Goal: Book appointment/travel/reservation

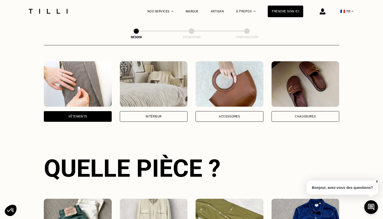
scroll to position [90, 0]
click at [154, 89] on img at bounding box center [154, 85] width 68 height 46
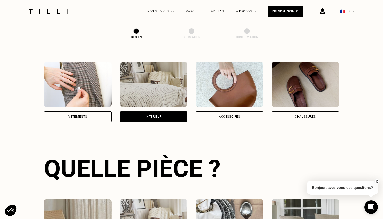
scroll to position [165, 0]
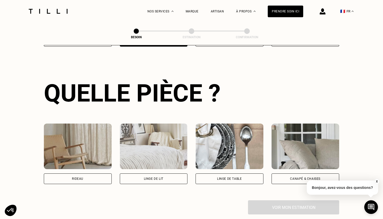
click at [78, 142] on img at bounding box center [78, 147] width 68 height 46
select select "FR"
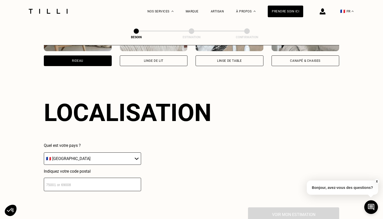
scroll to position [303, 0]
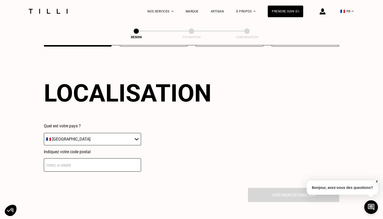
click at [75, 158] on input "number" at bounding box center [92, 164] width 97 height 13
type input "69330"
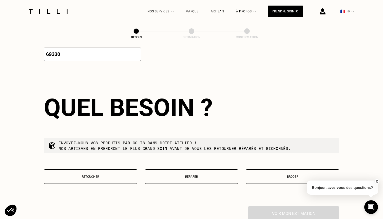
scroll to position [430, 0]
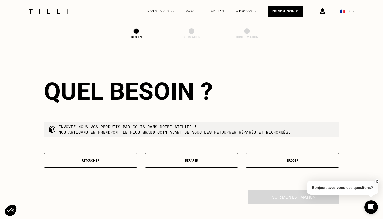
click at [86, 159] on p "Retoucher" at bounding box center [91, 161] width 88 height 4
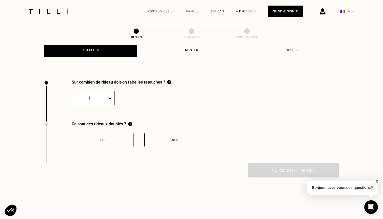
scroll to position [559, 0]
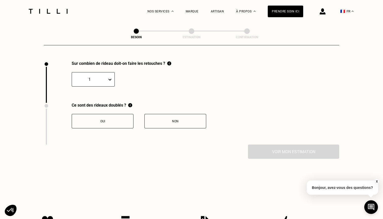
click at [109, 77] on icon at bounding box center [110, 79] width 5 height 5
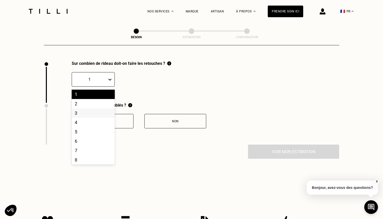
click at [87, 109] on div "3" at bounding box center [93, 113] width 43 height 9
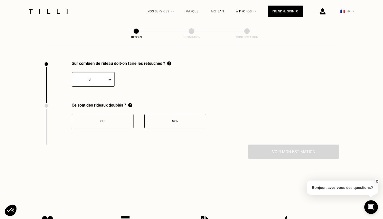
click at [175, 120] on div "Non" at bounding box center [175, 122] width 56 height 4
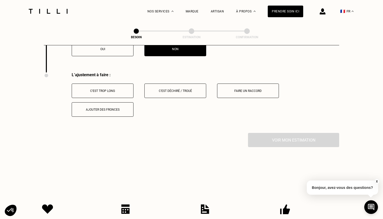
scroll to position [643, 0]
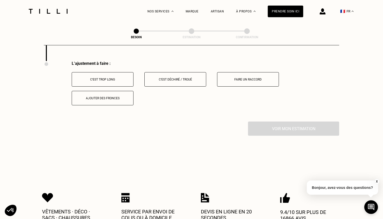
click at [112, 79] on button "C‘est trop long" at bounding box center [103, 79] width 62 height 14
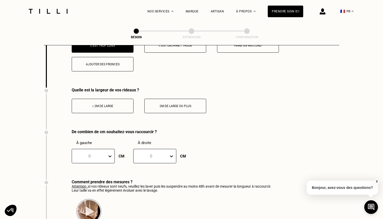
scroll to position [677, 0]
click at [101, 104] on div "< 2m de large" at bounding box center [103, 106] width 56 height 4
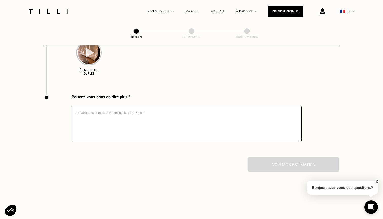
scroll to position [836, 0]
click at [130, 116] on textarea at bounding box center [187, 124] width 230 height 36
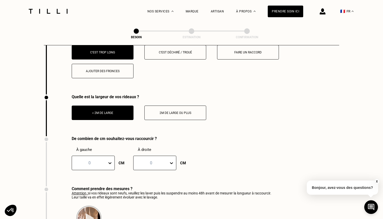
scroll to position [666, 0]
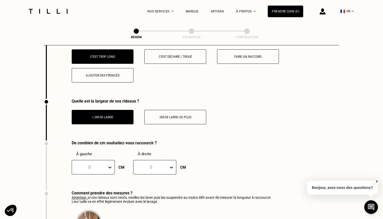
type textarea "bonjour, je souhaite que mes rideaux ne touche pas le sol Merci"
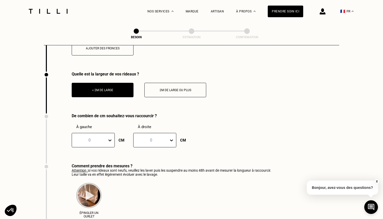
click at [98, 148] on div "0" at bounding box center [93, 140] width 43 height 14
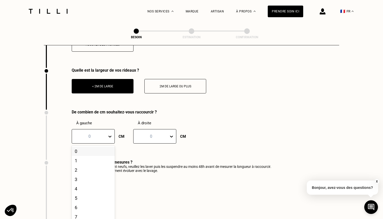
scroll to position [697, 0]
drag, startPoint x: 85, startPoint y: 195, endPoint x: 126, endPoint y: 163, distance: 51.5
click at [85, 195] on div "5" at bounding box center [93, 197] width 43 height 9
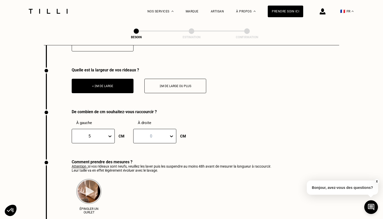
click at [155, 133] on div at bounding box center [151, 136] width 30 height 6
click at [137, 184] on div "4" at bounding box center [154, 188] width 43 height 9
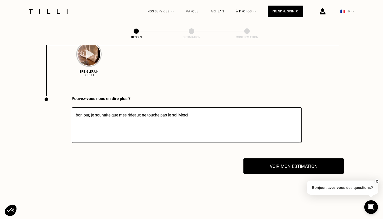
scroll to position [835, 0]
click at [292, 162] on button "Voir mon estimation" at bounding box center [294, 166] width 100 height 16
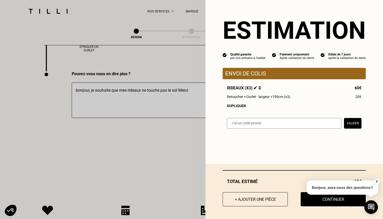
scroll to position [863, 0]
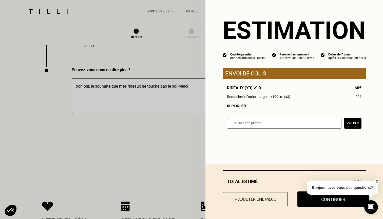
click at [320, 202] on button "Continuer" at bounding box center [334, 200] width 72 height 16
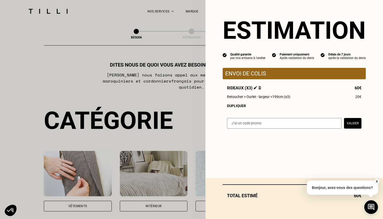
select select "FR"
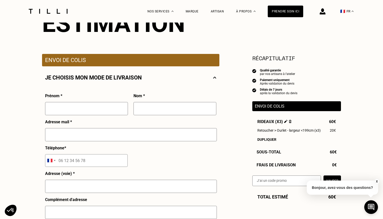
scroll to position [68, 0]
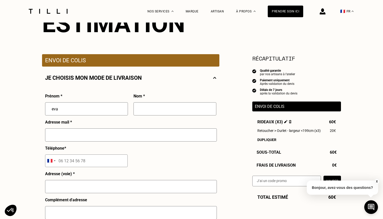
type input "eva"
type input "DAMOUR"
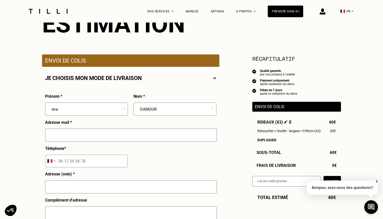
scroll to position [67, 0]
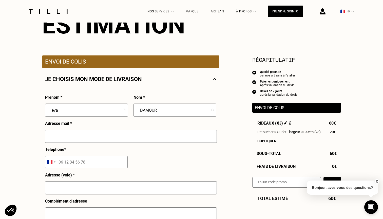
type input "[EMAIL_ADDRESS][DOMAIN_NAME]"
type input "[STREET_ADDRESS][PERSON_NAME]"
type input "Meyzieu"
click at [94, 162] on input "tel" at bounding box center [86, 162] width 83 height 13
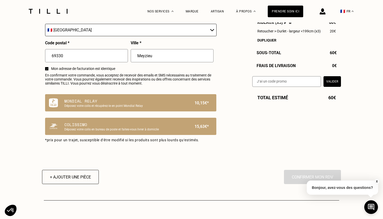
scroll to position [287, 0]
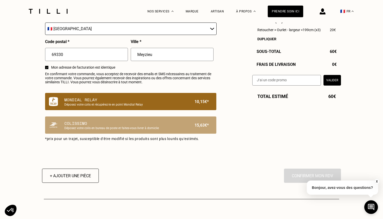
type input "06 58 79 22 75"
drag, startPoint x: 170, startPoint y: 103, endPoint x: 146, endPoint y: 100, distance: 23.7
click at [146, 100] on p "Mondial Relay" at bounding box center [122, 100] width 116 height 6
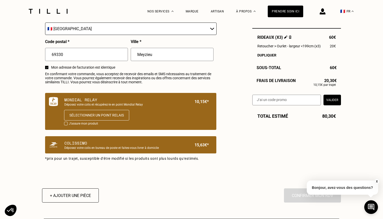
click at [128, 141] on p "Colissimo" at bounding box center [122, 143] width 116 height 6
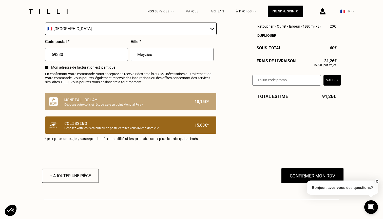
click at [309, 174] on button "Confirmer mon RDV" at bounding box center [312, 176] width 63 height 16
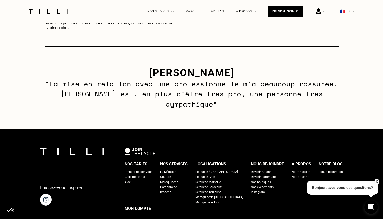
scroll to position [318, 0]
